Goal: Browse casually

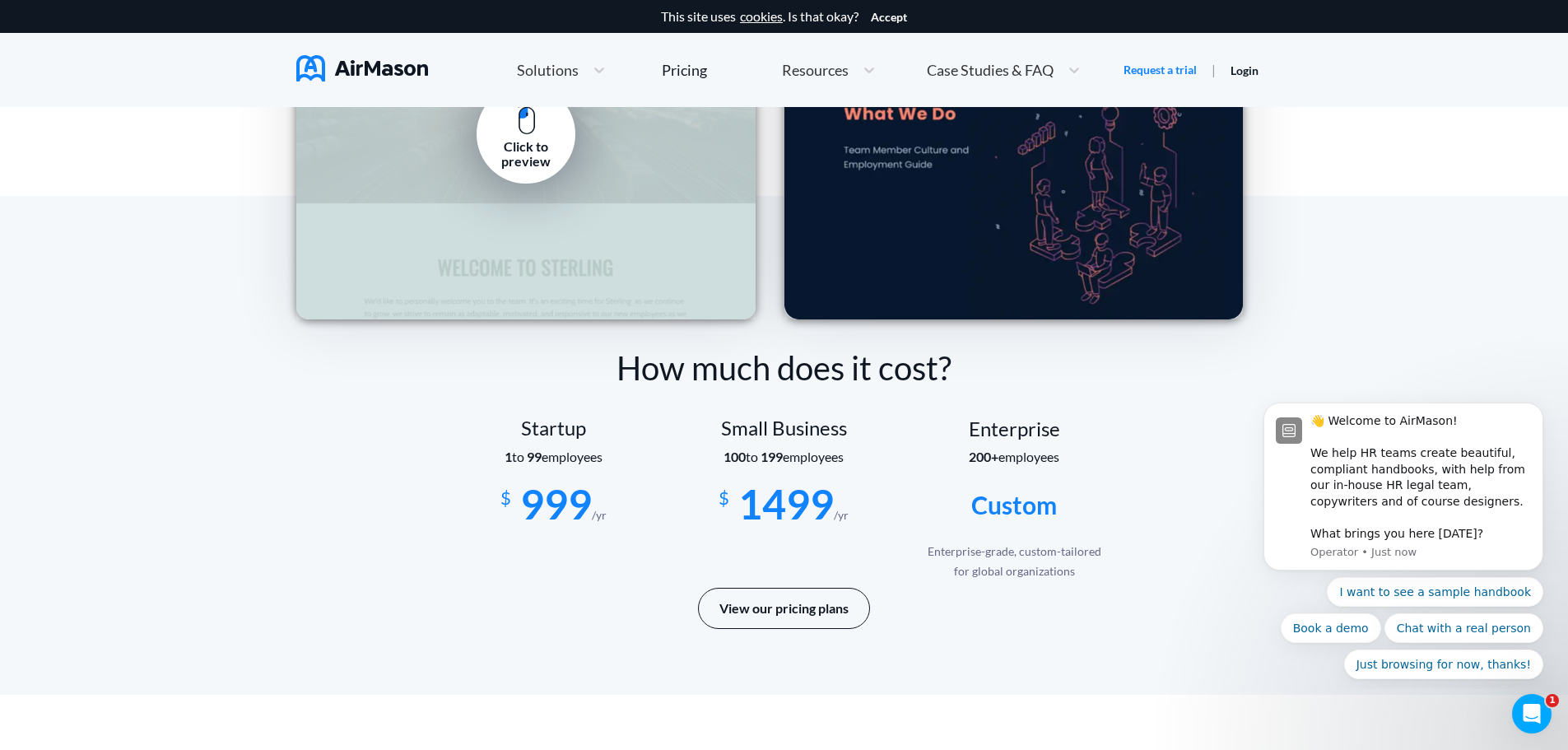
scroll to position [2388, 0]
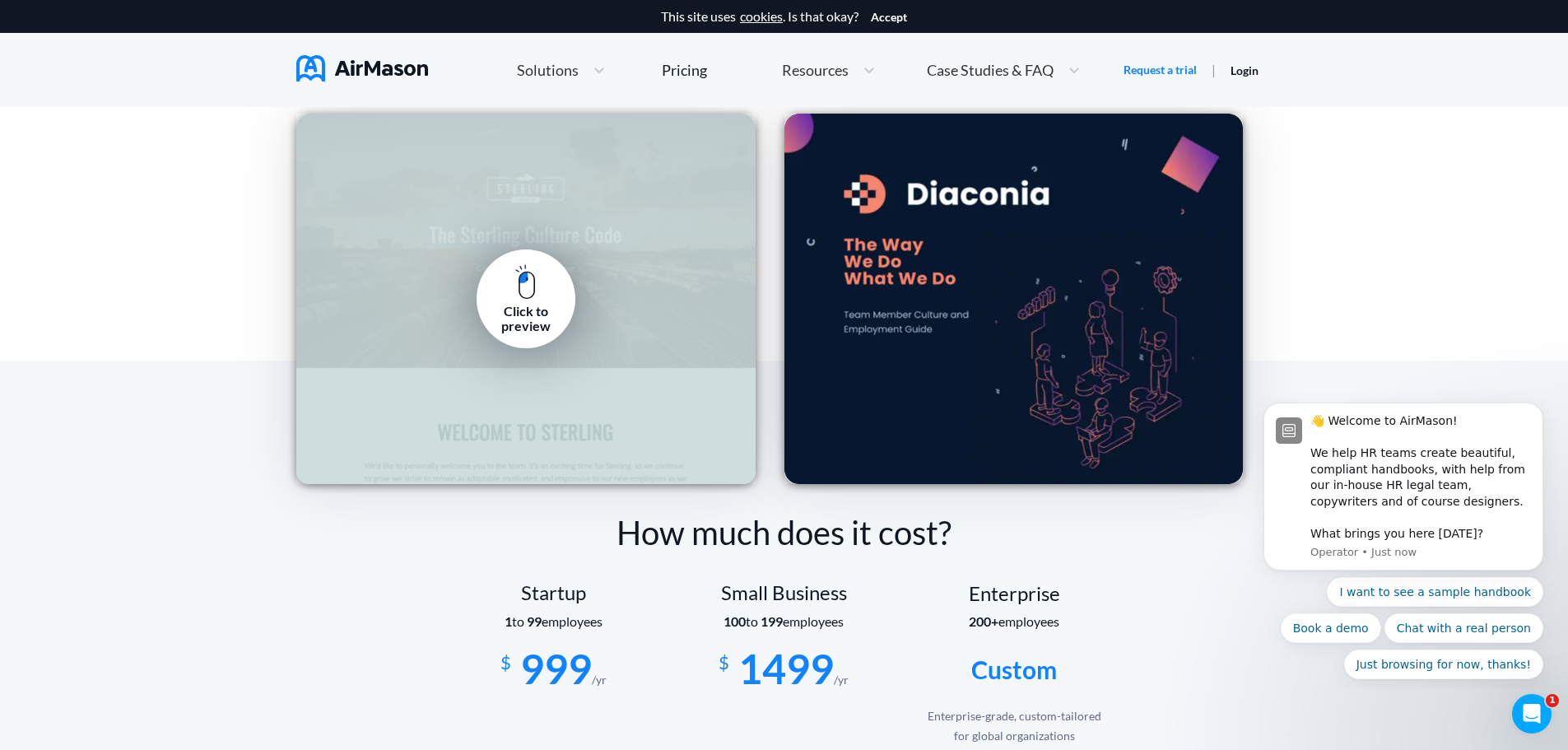
click at [579, 292] on div "Click to preview" at bounding box center [526, 298] width 459 height 371
click at [499, 298] on link "Click to preview" at bounding box center [526, 298] width 99 height 99
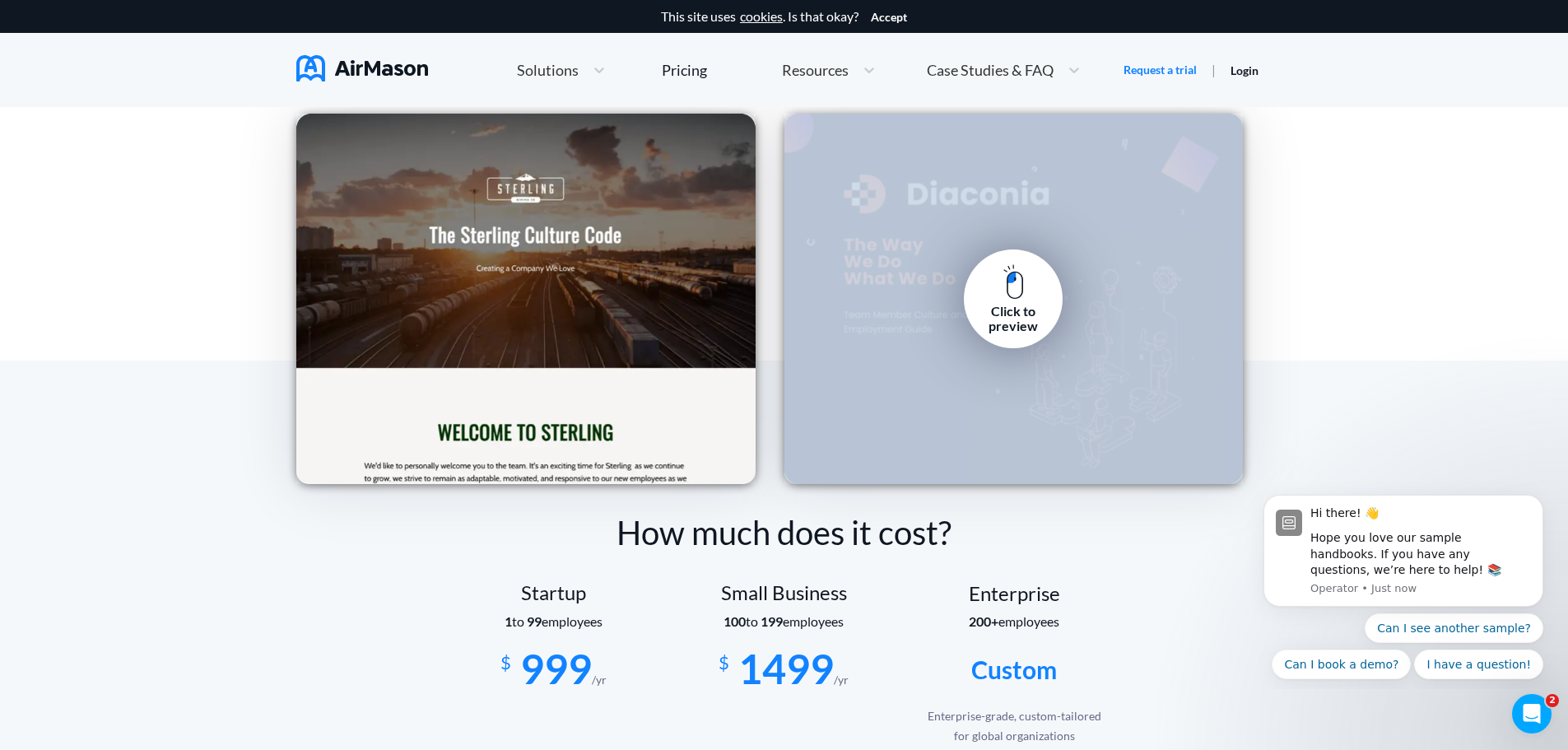
click at [965, 243] on div "Click to preview" at bounding box center [1014, 298] width 459 height 371
click at [1030, 306] on div "Click to preview" at bounding box center [1014, 318] width 74 height 30
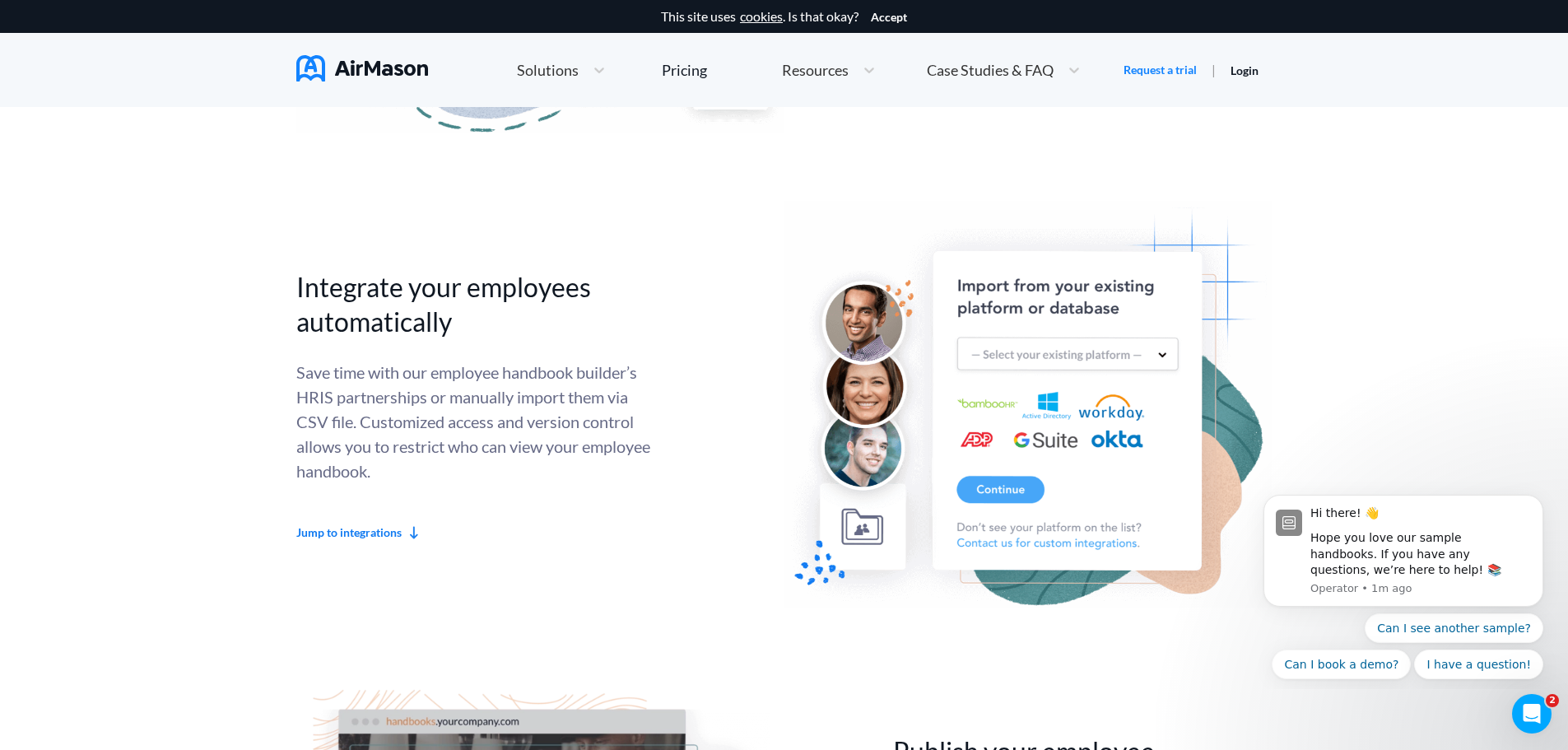
scroll to position [4283, 0]
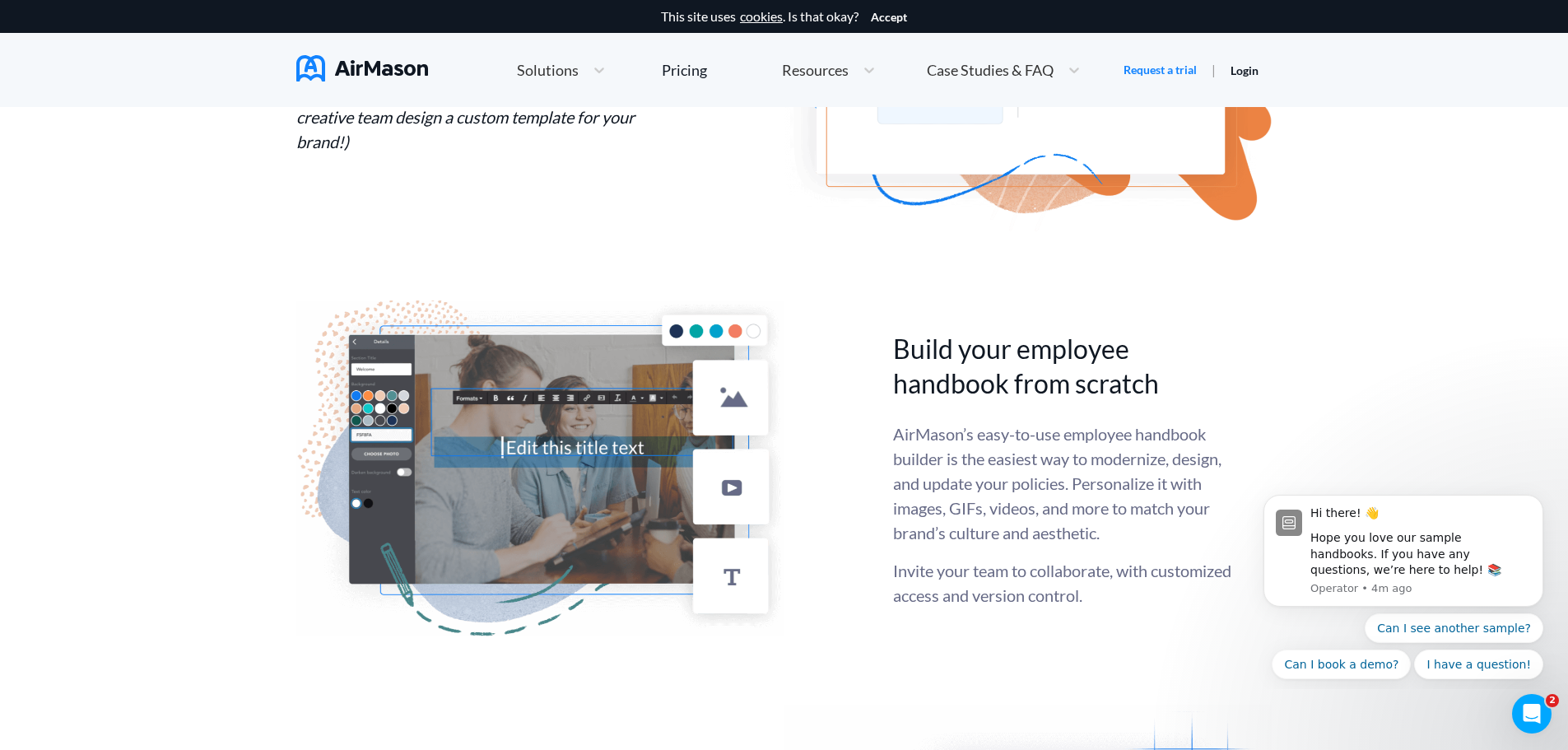
click at [793, 84] on div "Resources" at bounding box center [829, 70] width 110 height 35
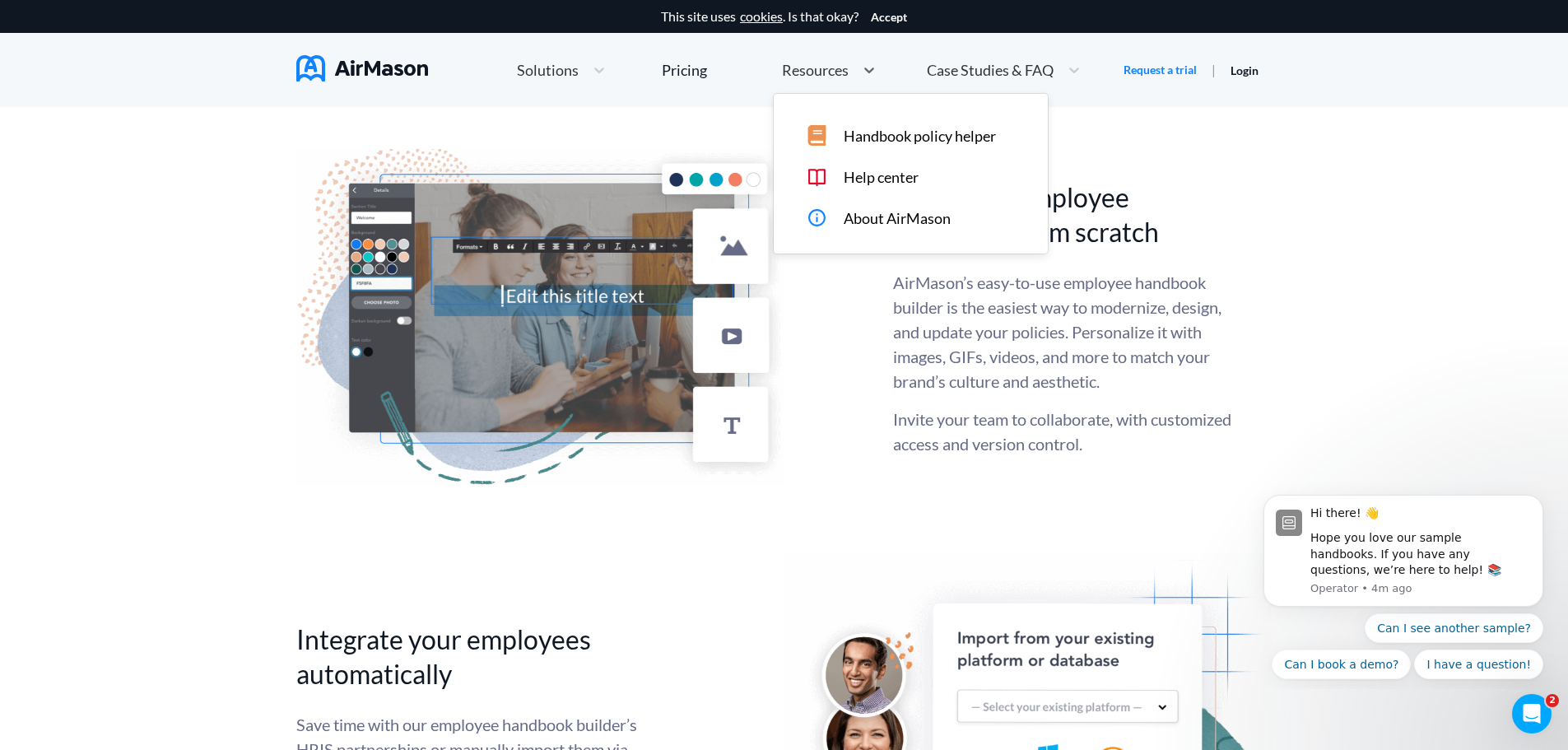
scroll to position [3896, 0]
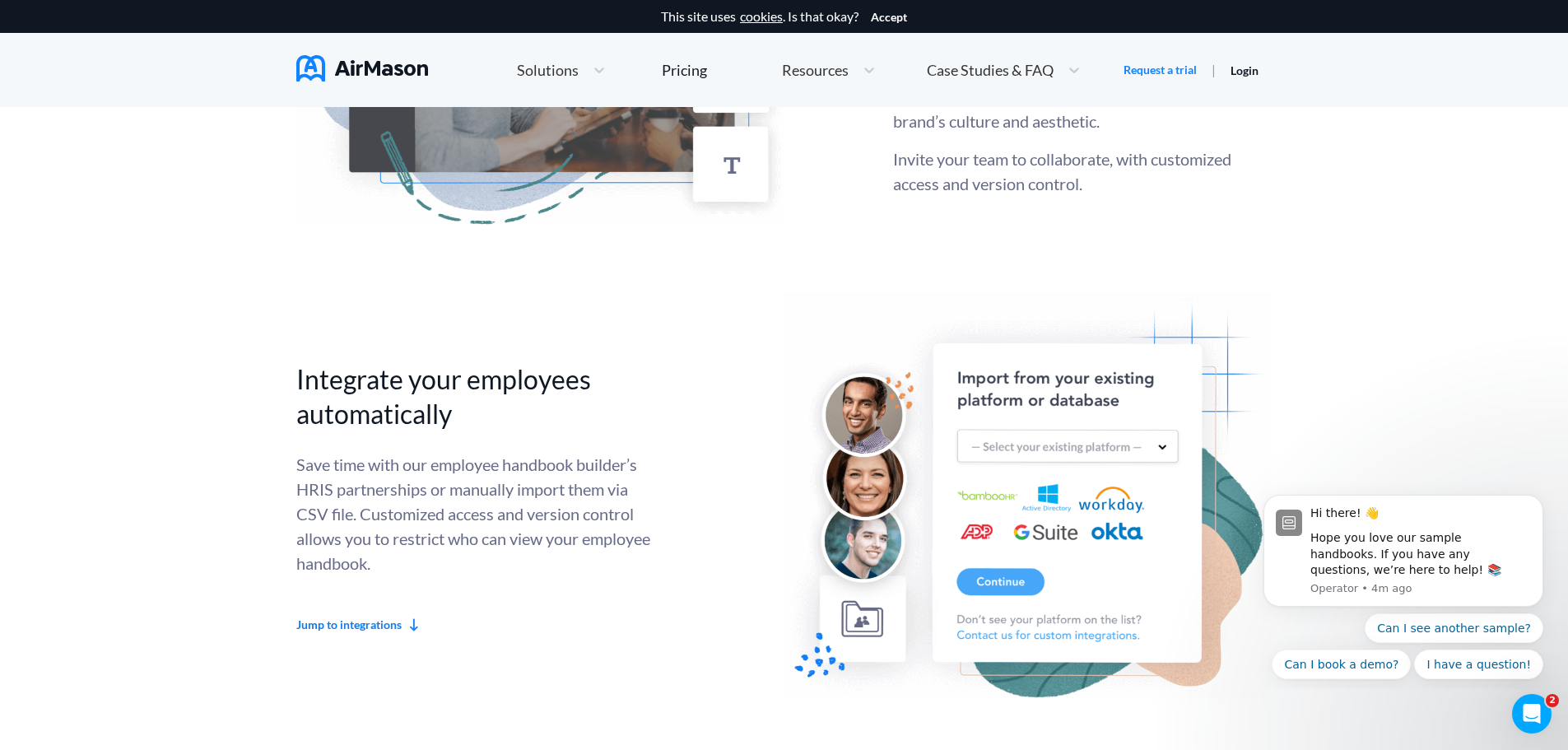
click at [816, 302] on img at bounding box center [1029, 496] width 488 height 407
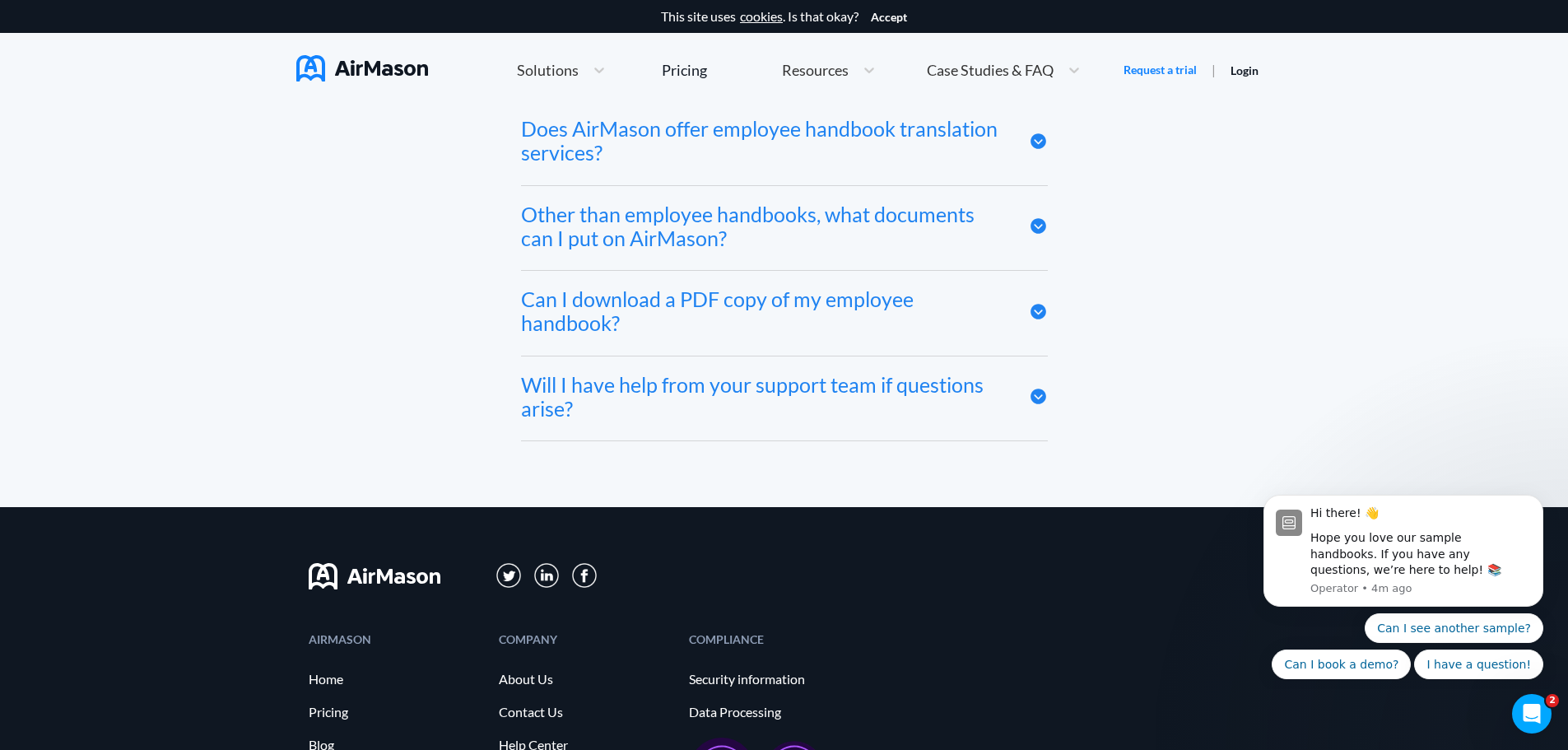
scroll to position [9161, 0]
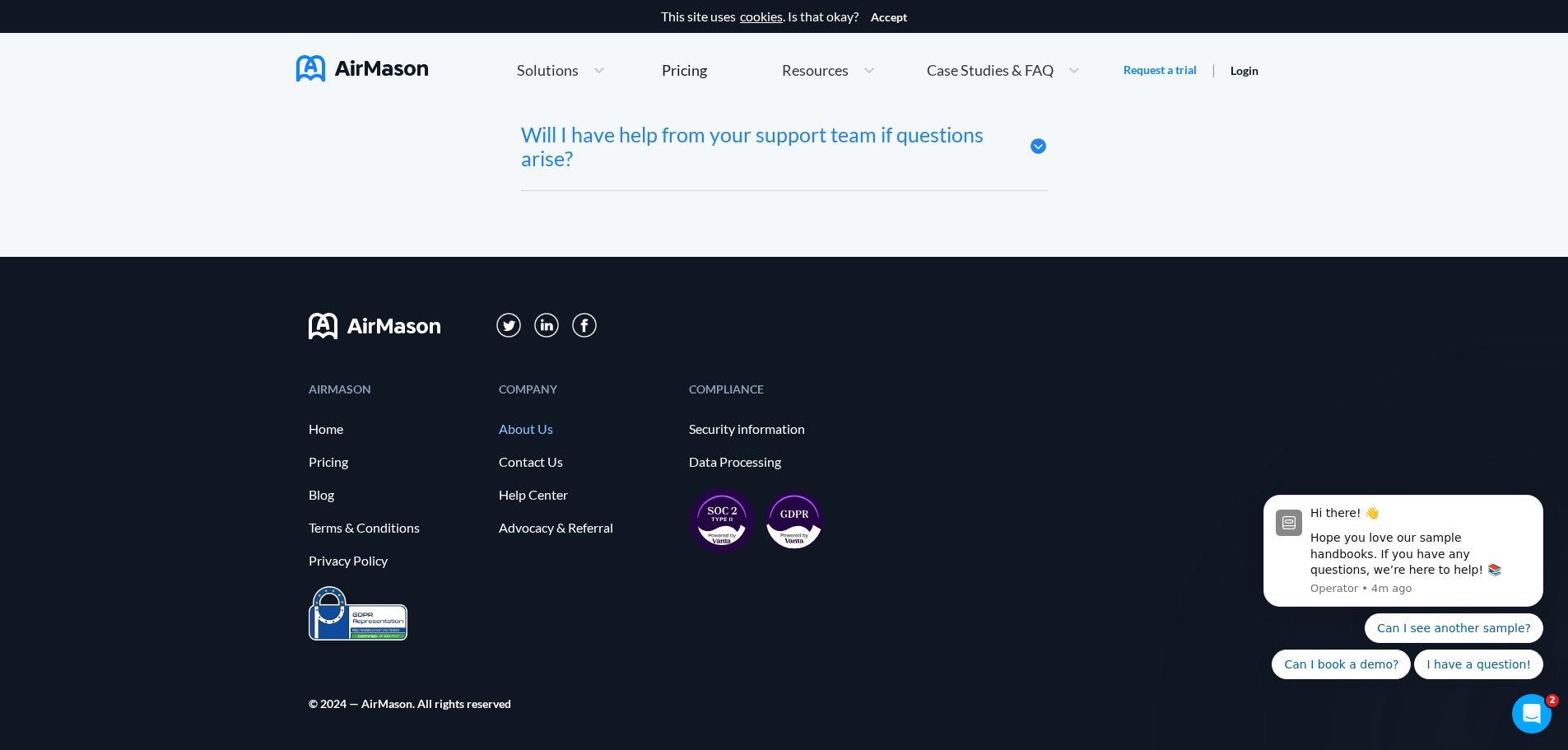
click at [532, 432] on link "About Us" at bounding box center [585, 428] width 174 height 15
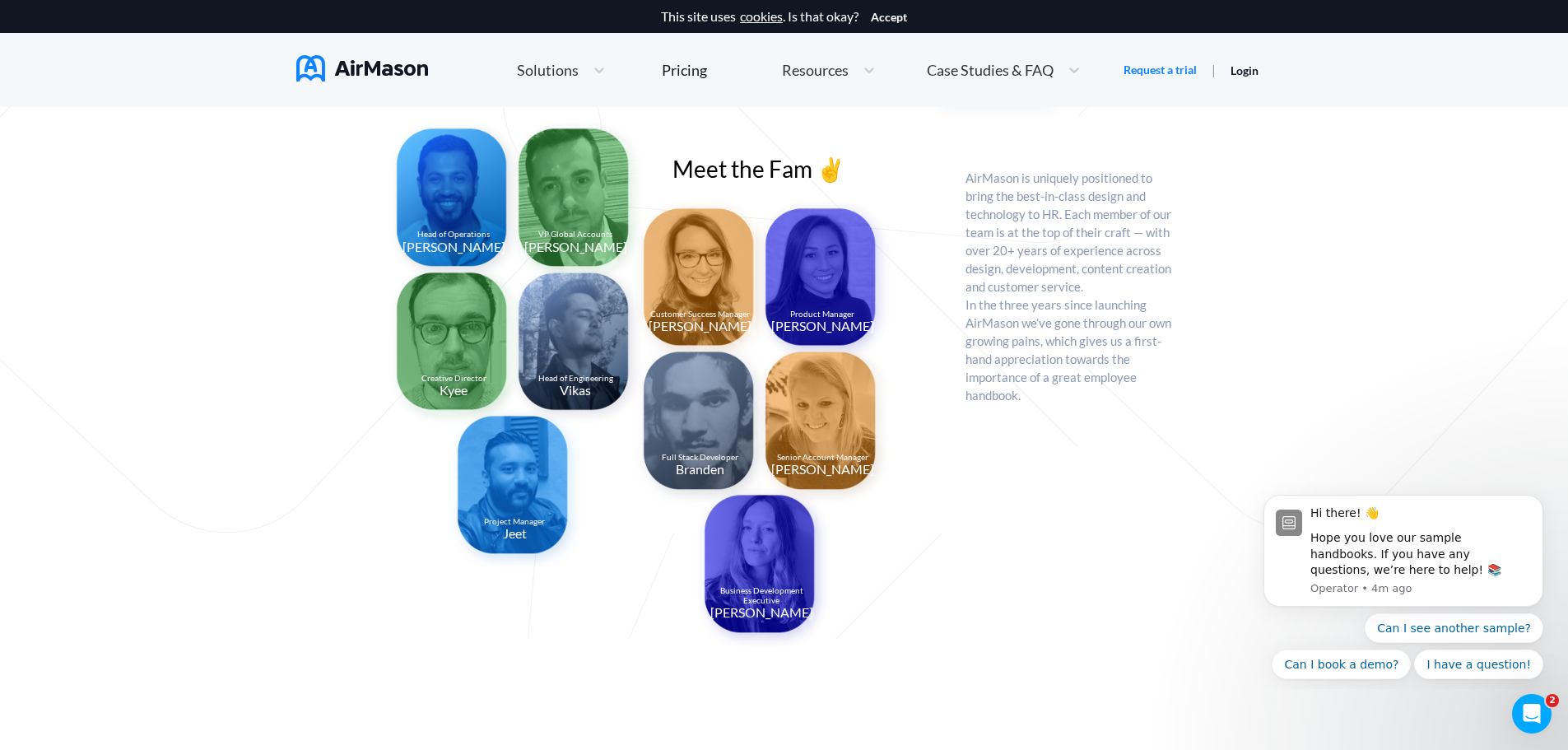
scroll to position [1647, 0]
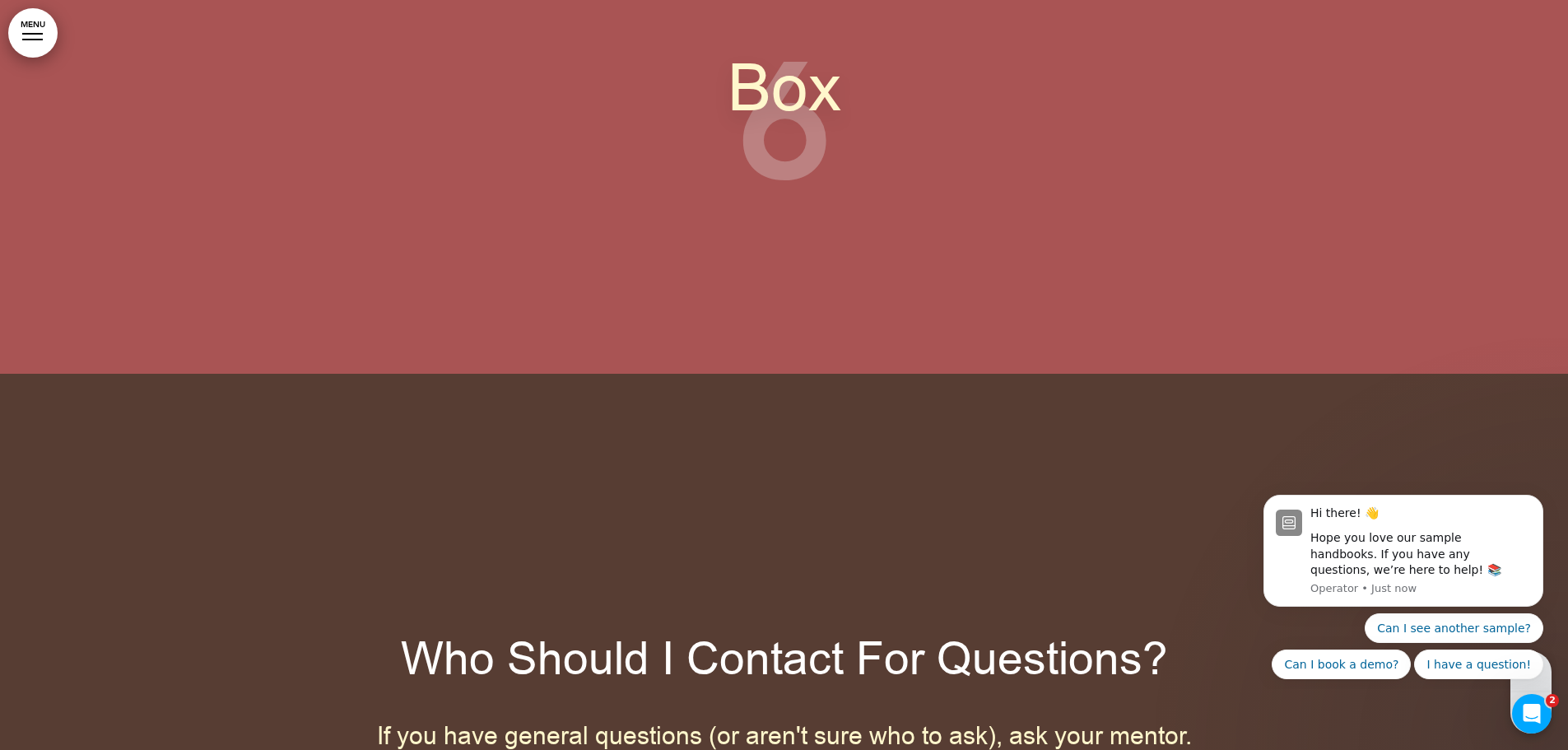
scroll to position [11944, 0]
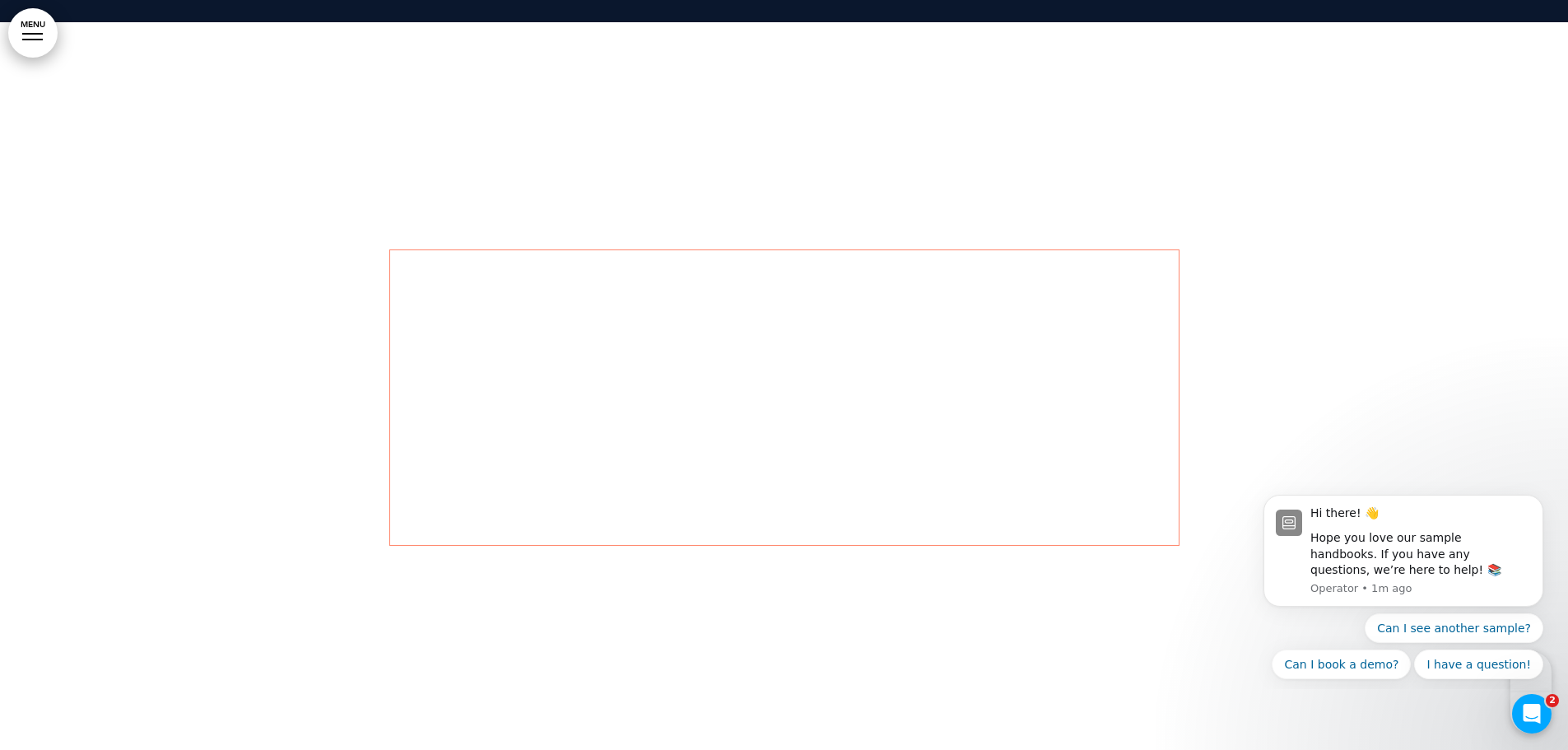
scroll to position [2554, 0]
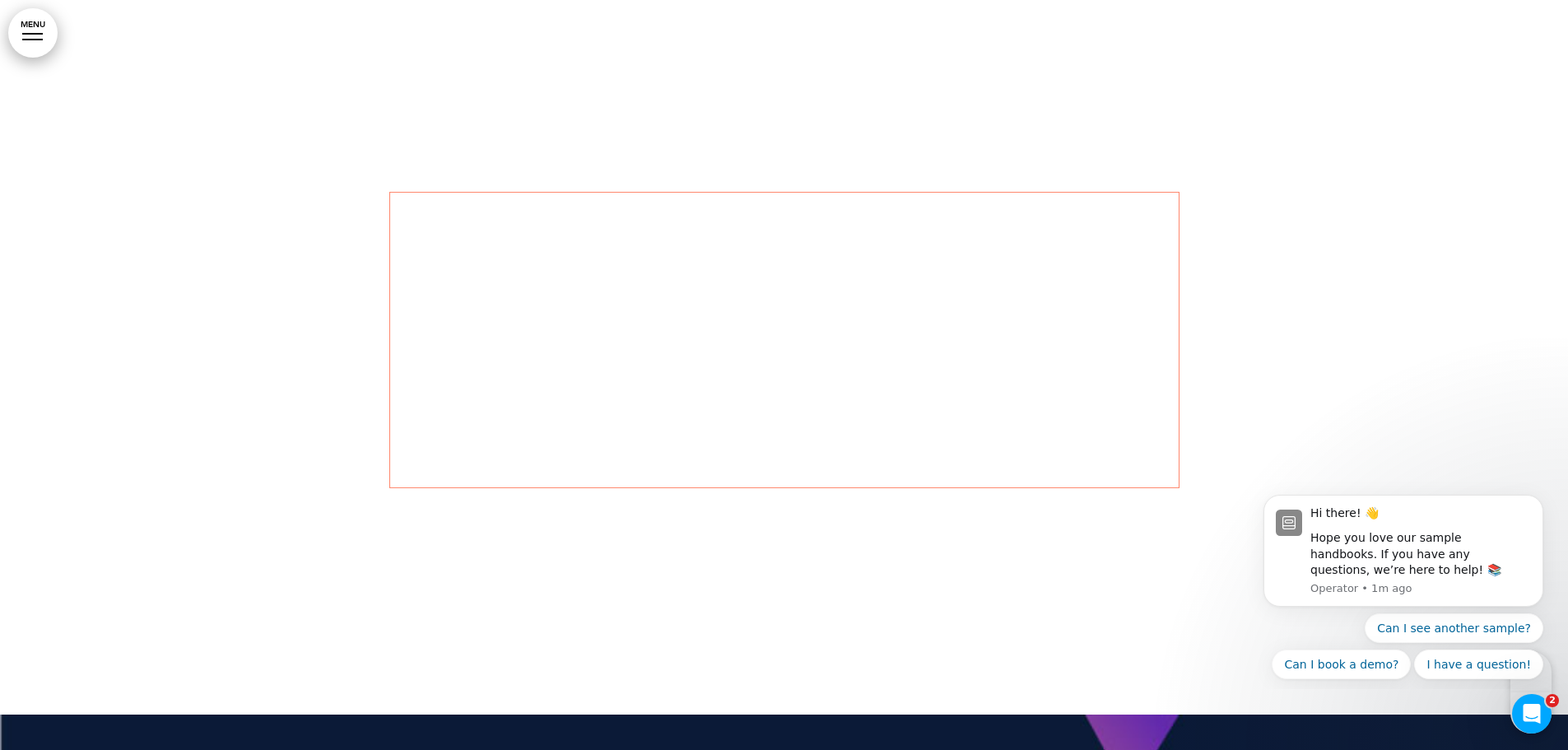
click at [720, 355] on span "Our Core Values Drive Everything We Do" at bounding box center [784, 337] width 722 height 238
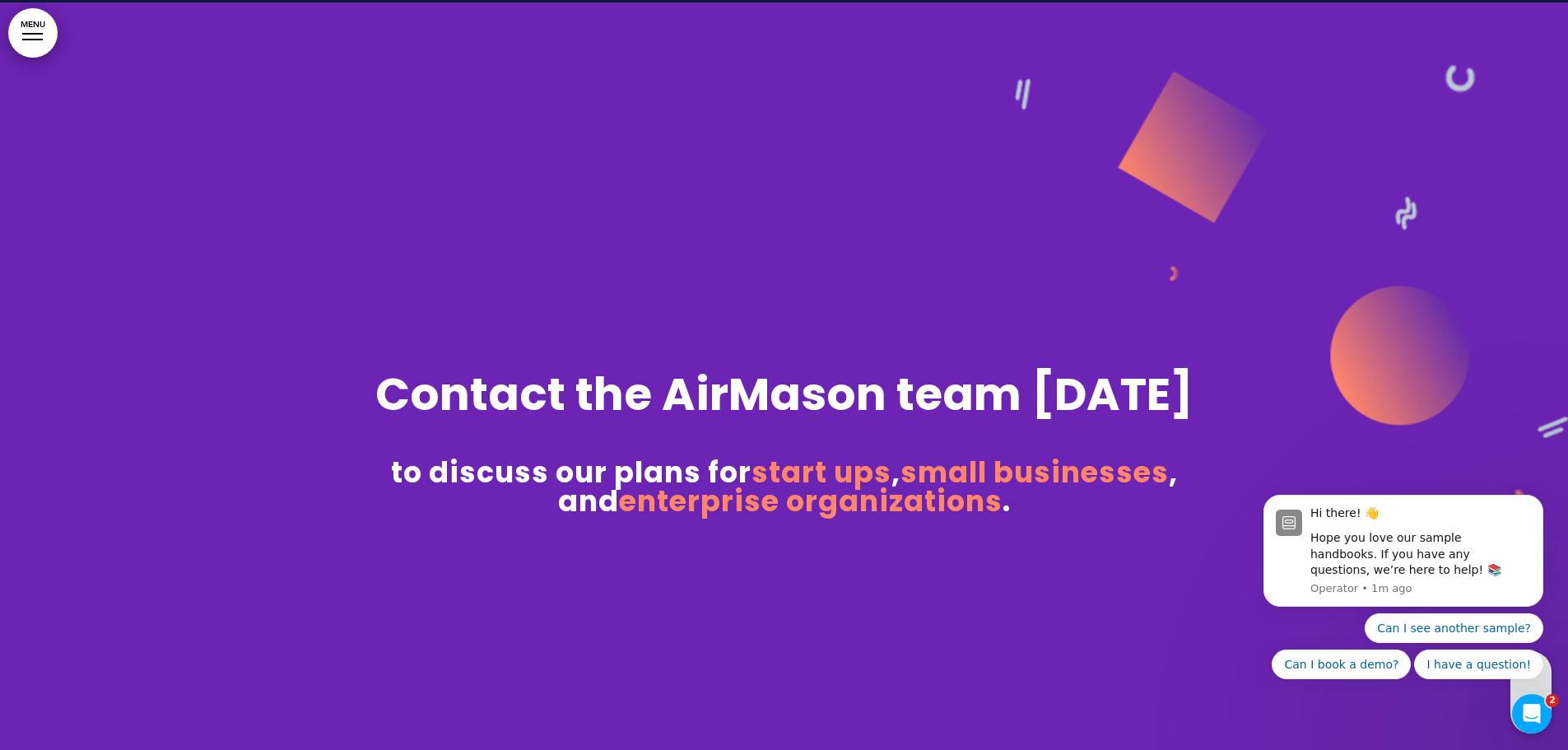
scroll to position [11023, 0]
